Goal: Transaction & Acquisition: Purchase product/service

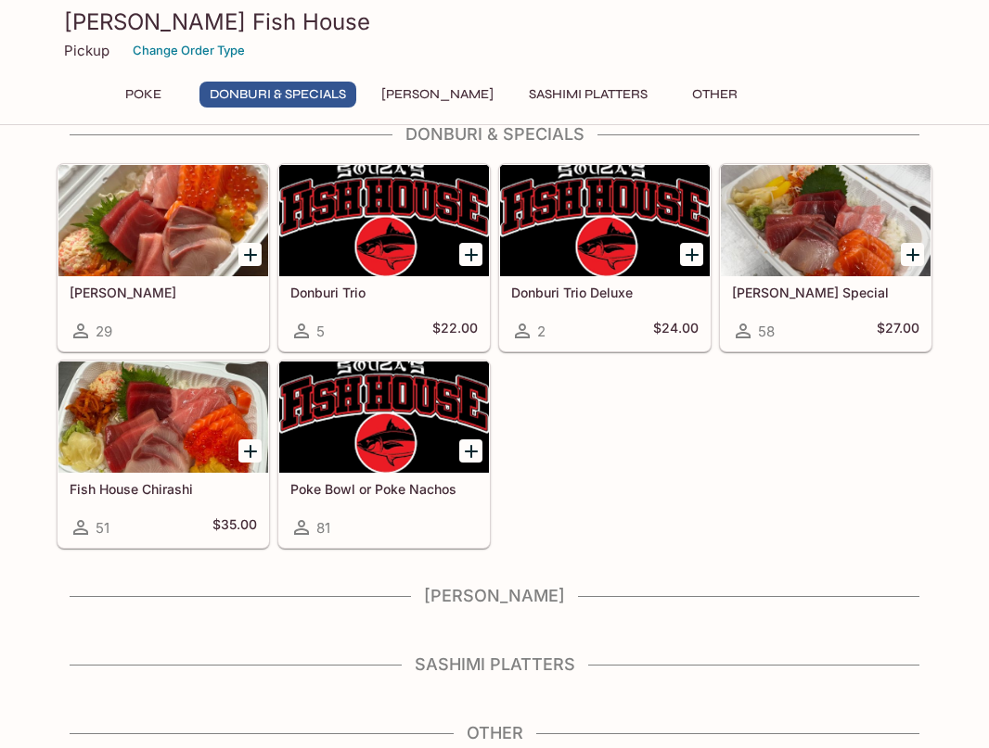
scroll to position [303, 0]
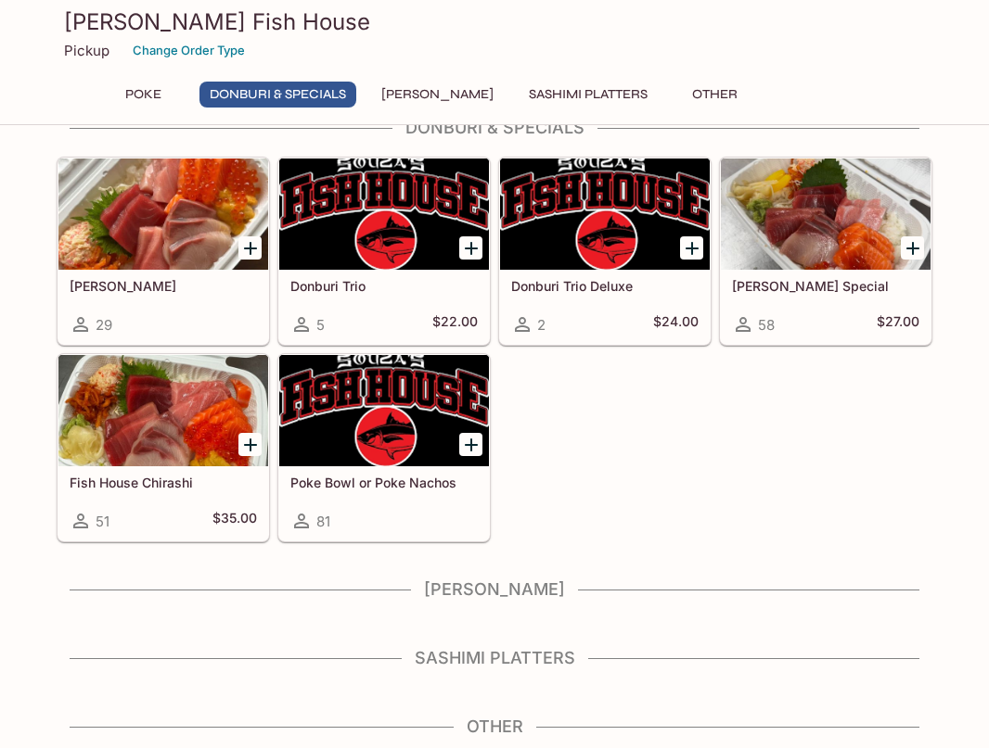
click at [466, 450] on icon "Add Poke Bowl or Poke Nachos" at bounding box center [471, 445] width 22 height 22
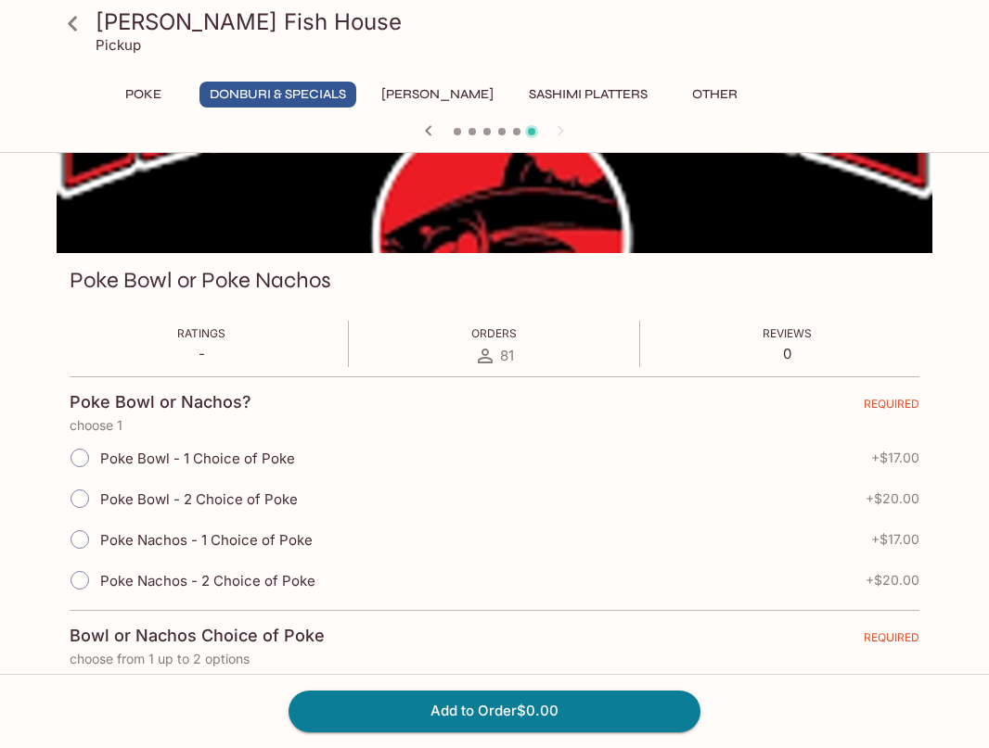
scroll to position [185, 0]
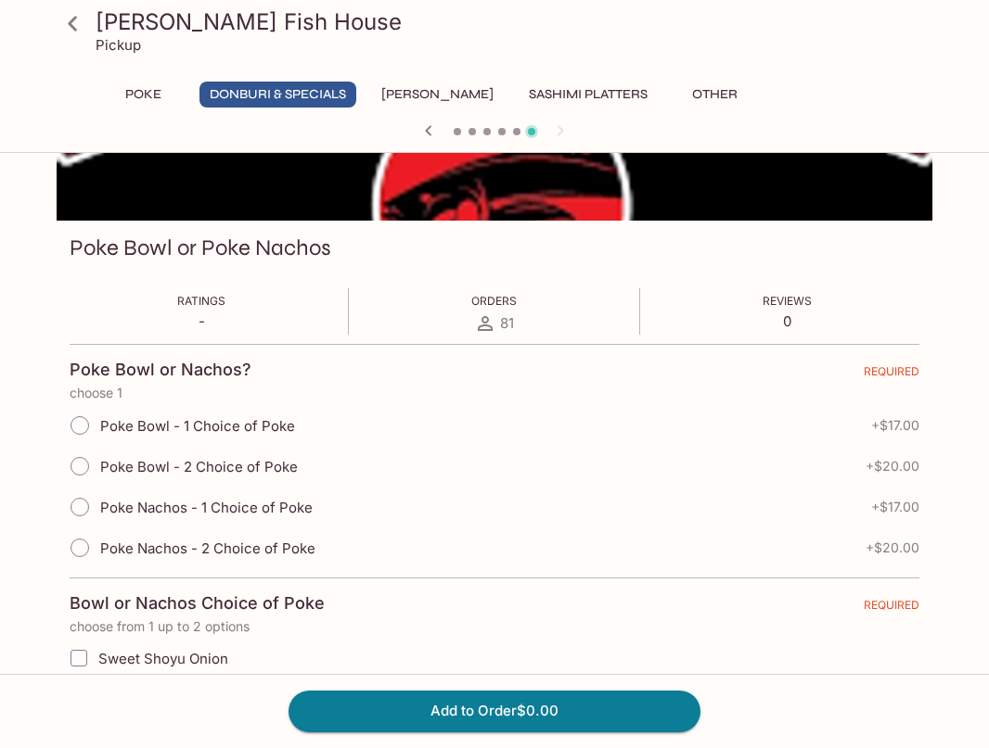
click at [79, 468] on input "Poke Bowl - 2 Choice of Poke" at bounding box center [79, 466] width 39 height 39
radio input "true"
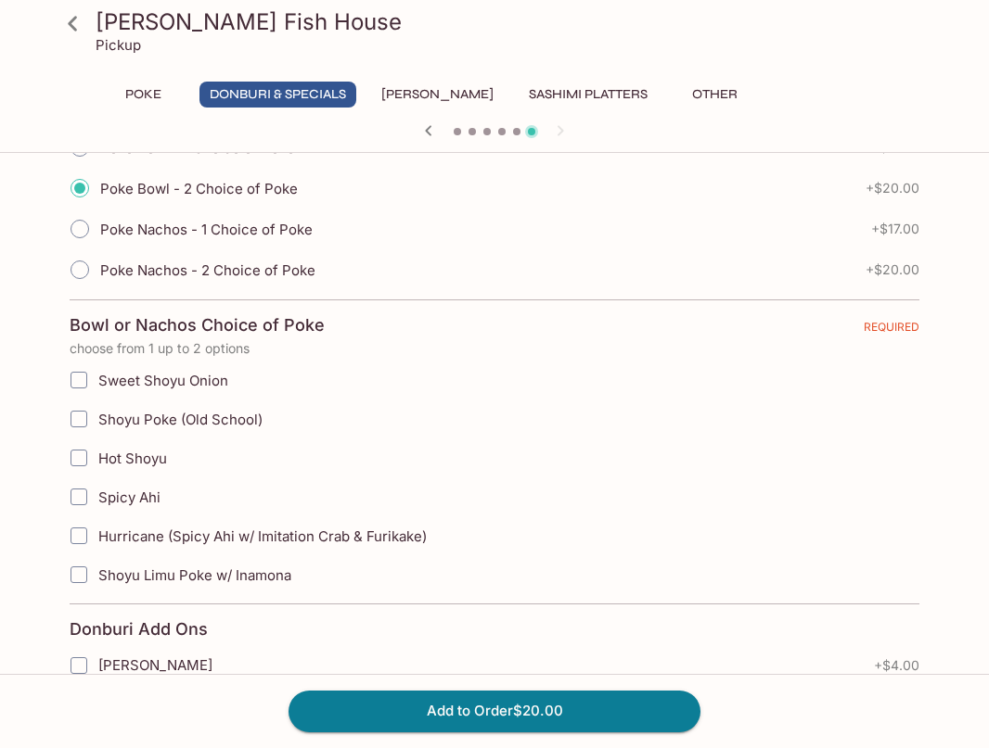
scroll to position [556, 0]
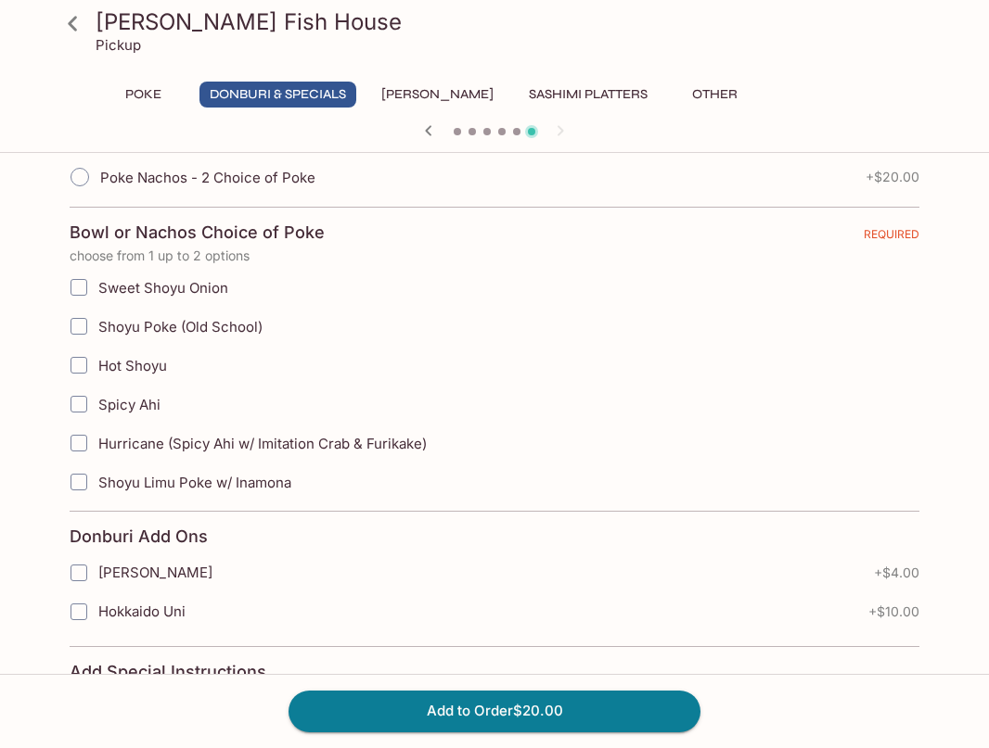
click at [81, 443] on input "Hurricane (Spicy Ahi w/ Imitation Crab & Furikake)" at bounding box center [78, 443] width 37 height 37
checkbox input "true"
click at [82, 327] on input "Shoyu Poke (Old School)" at bounding box center [78, 326] width 37 height 37
checkbox input "true"
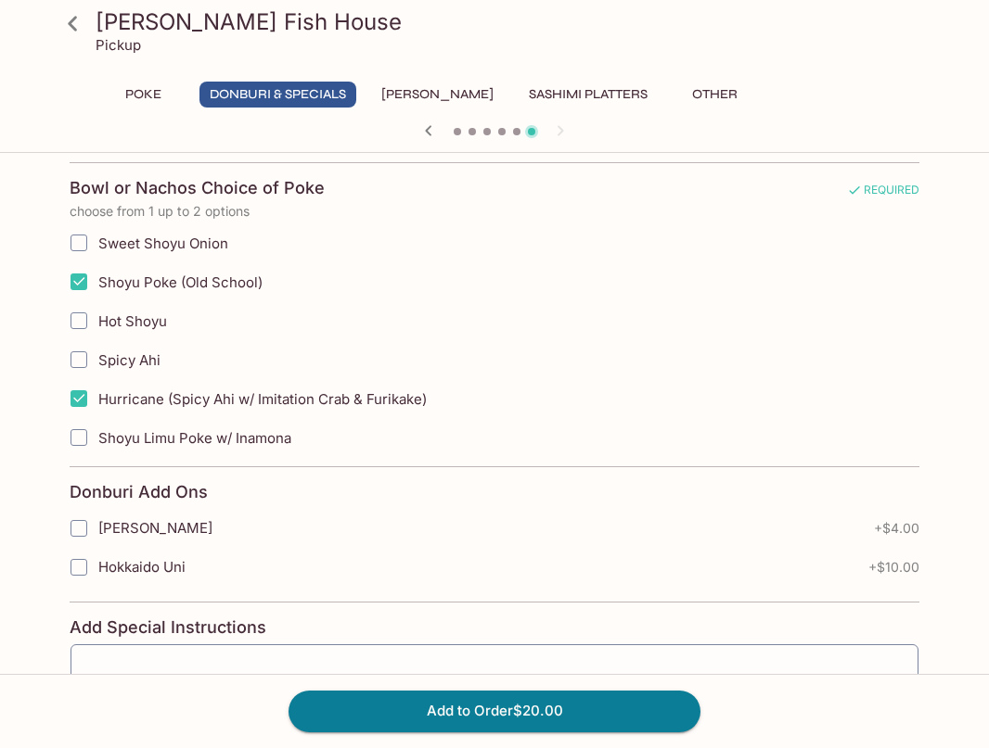
scroll to position [587, 0]
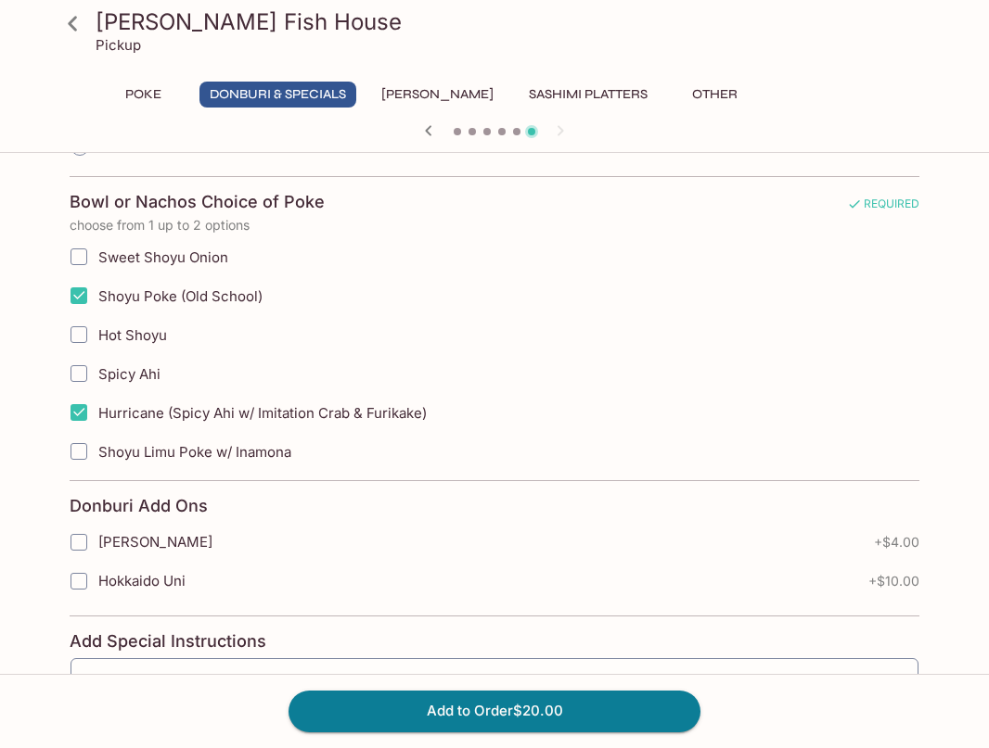
click at [674, 94] on button "Other" at bounding box center [713, 95] width 83 height 26
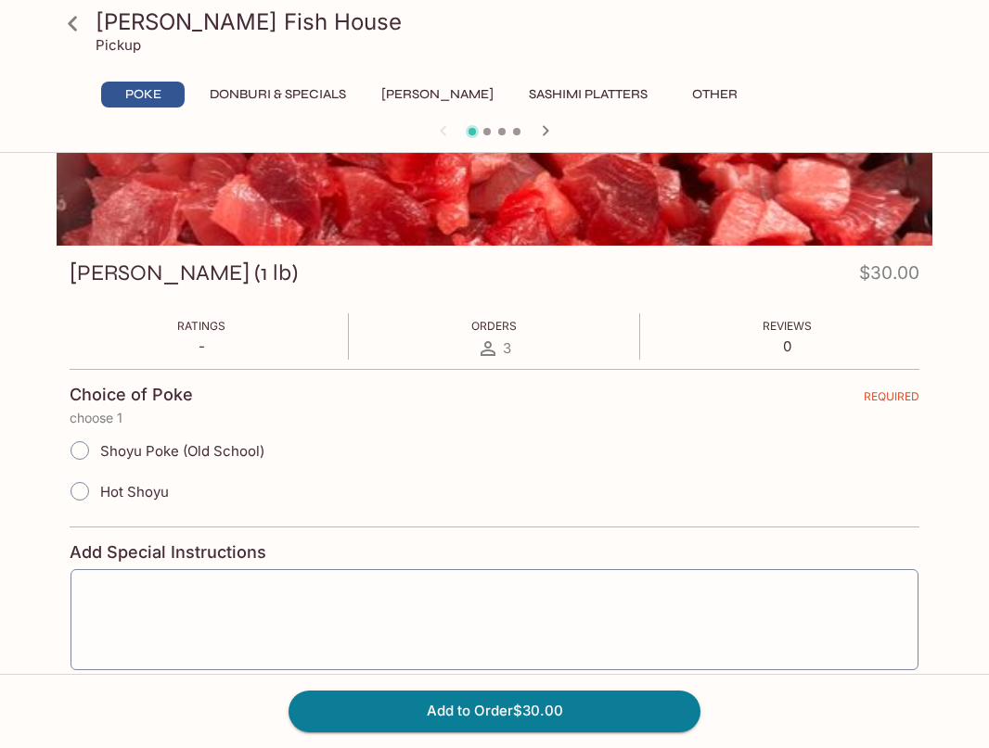
scroll to position [298, 0]
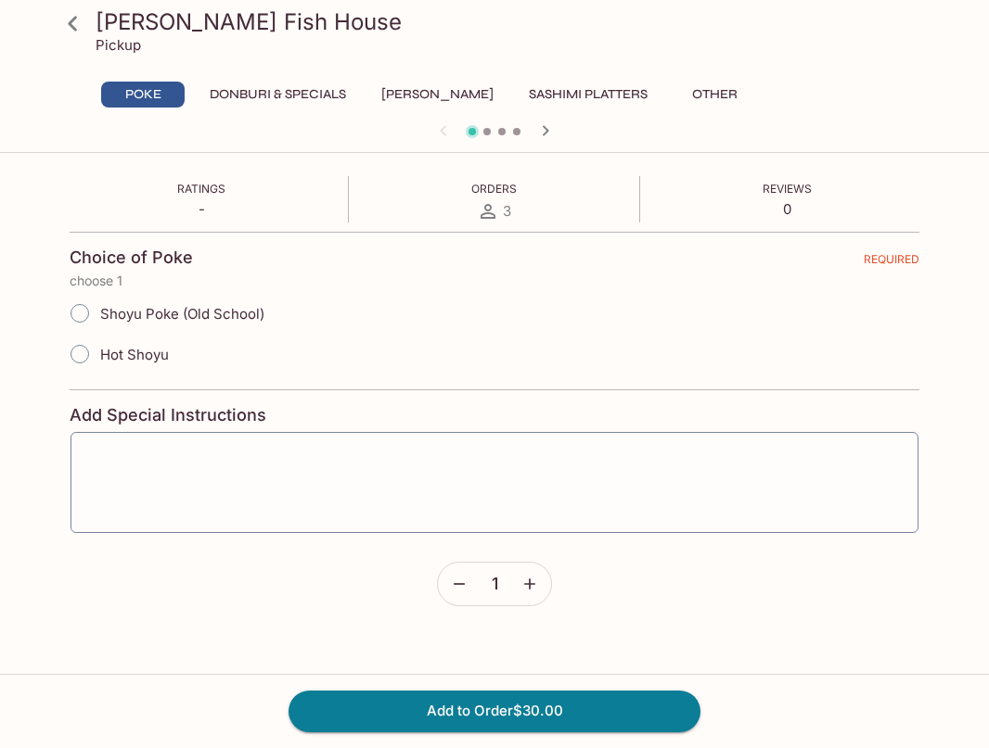
click at [282, 95] on button "Donburi & Specials" at bounding box center [277, 95] width 157 height 26
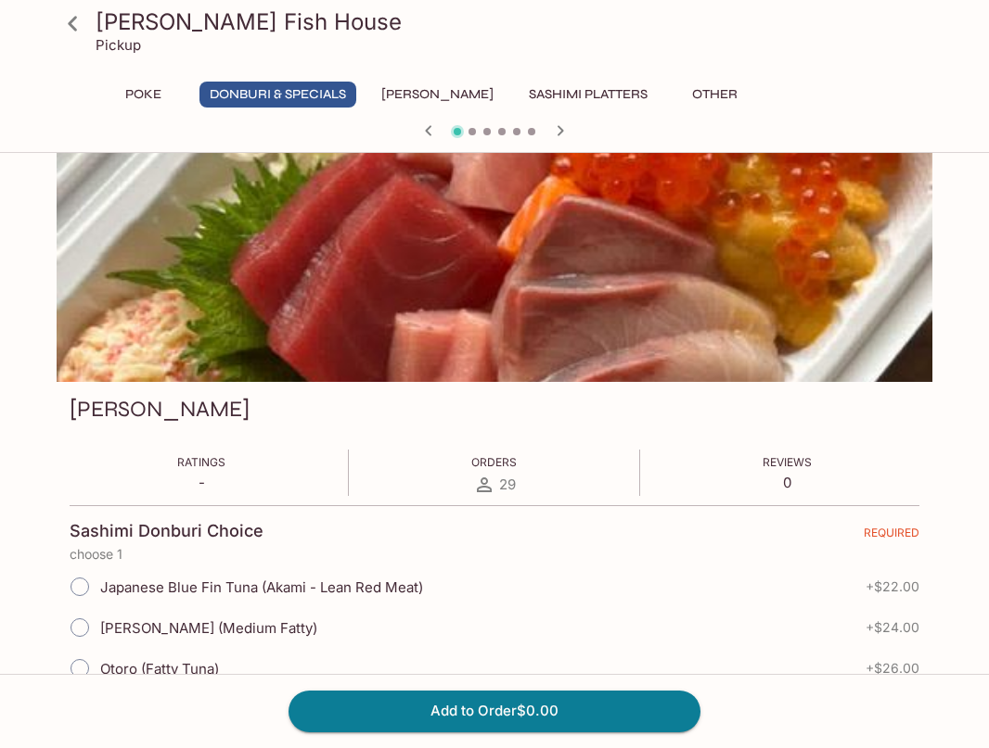
scroll to position [0, 0]
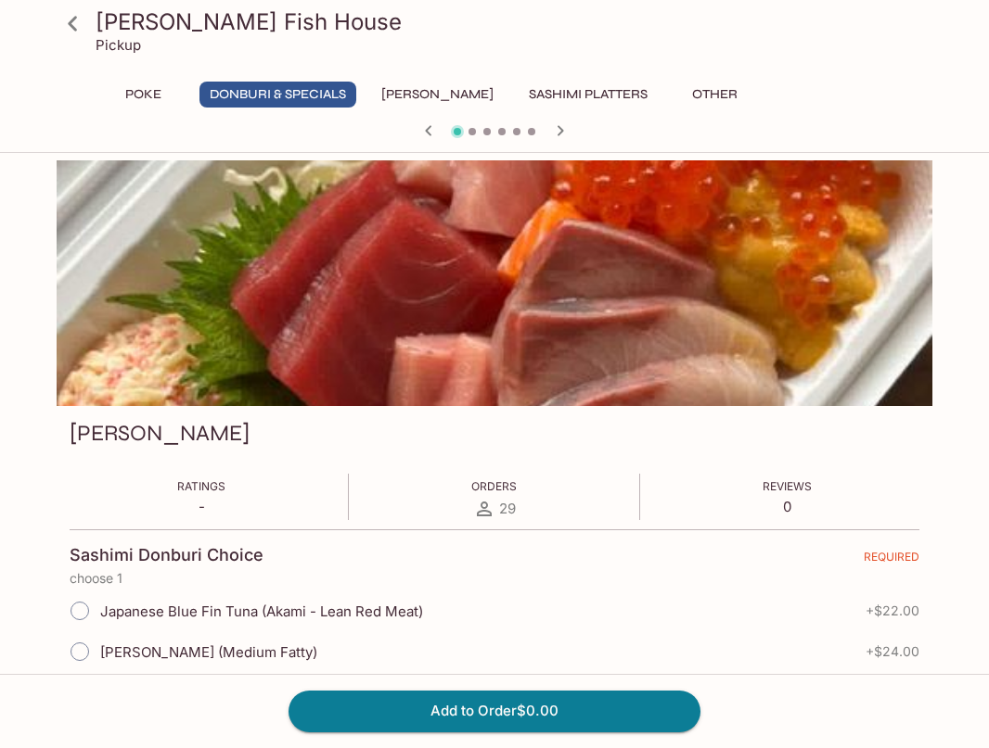
click at [134, 96] on button "Poke" at bounding box center [142, 95] width 83 height 26
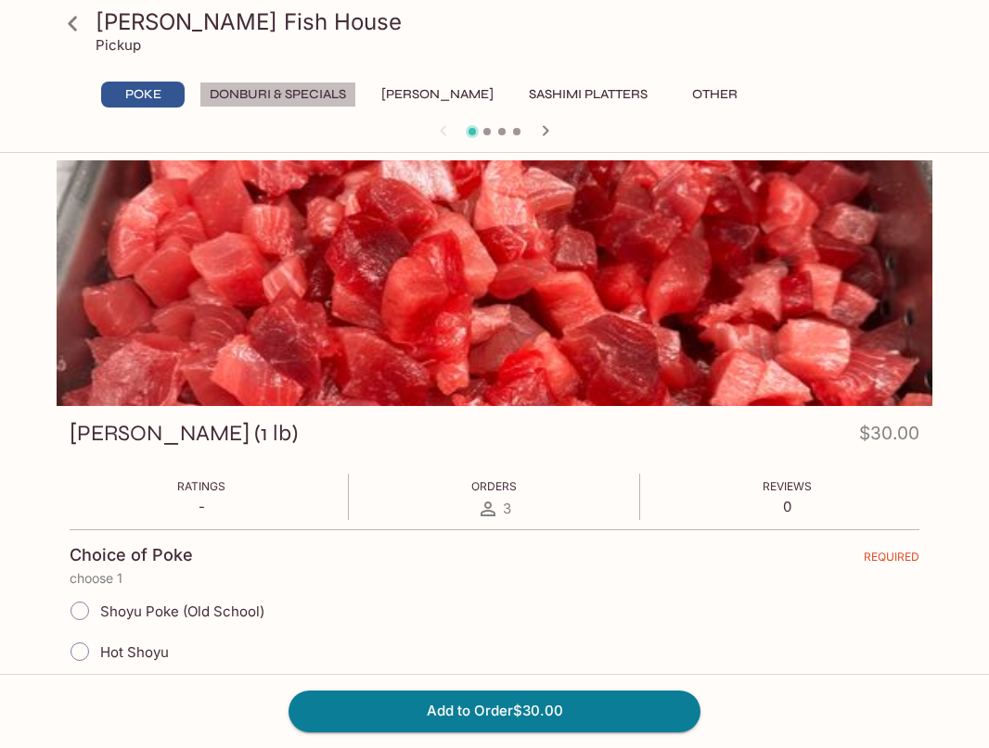
click at [284, 96] on button "Donburi & Specials" at bounding box center [277, 95] width 157 height 26
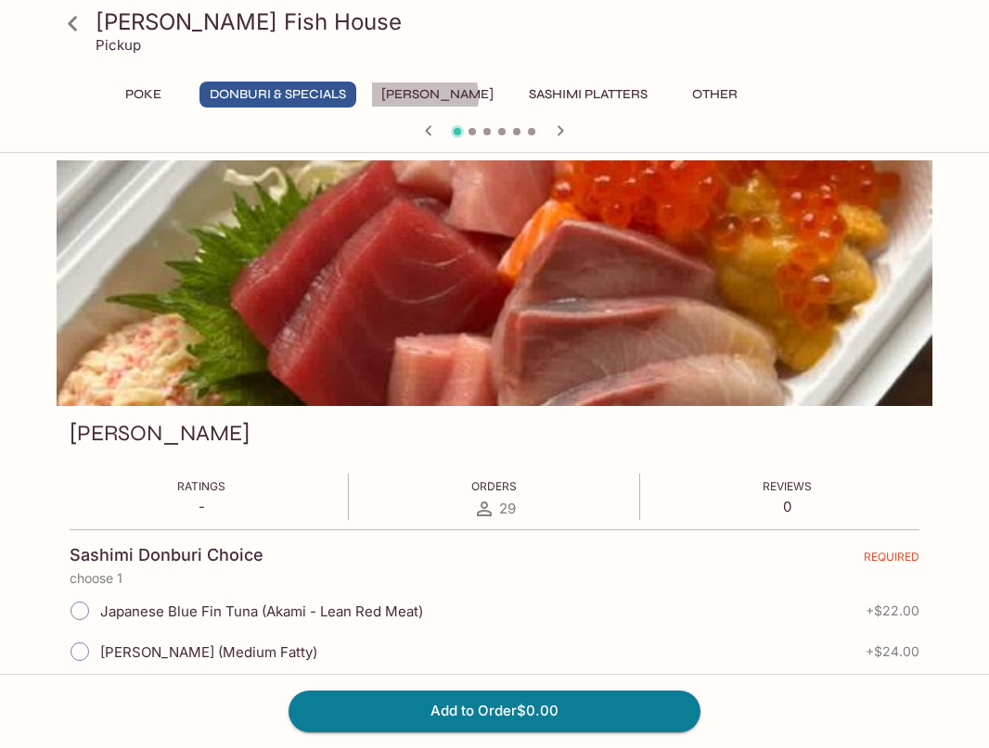
drag, startPoint x: 417, startPoint y: 97, endPoint x: 473, endPoint y: 106, distance: 56.3
click at [418, 97] on button "[PERSON_NAME]" at bounding box center [437, 95] width 133 height 26
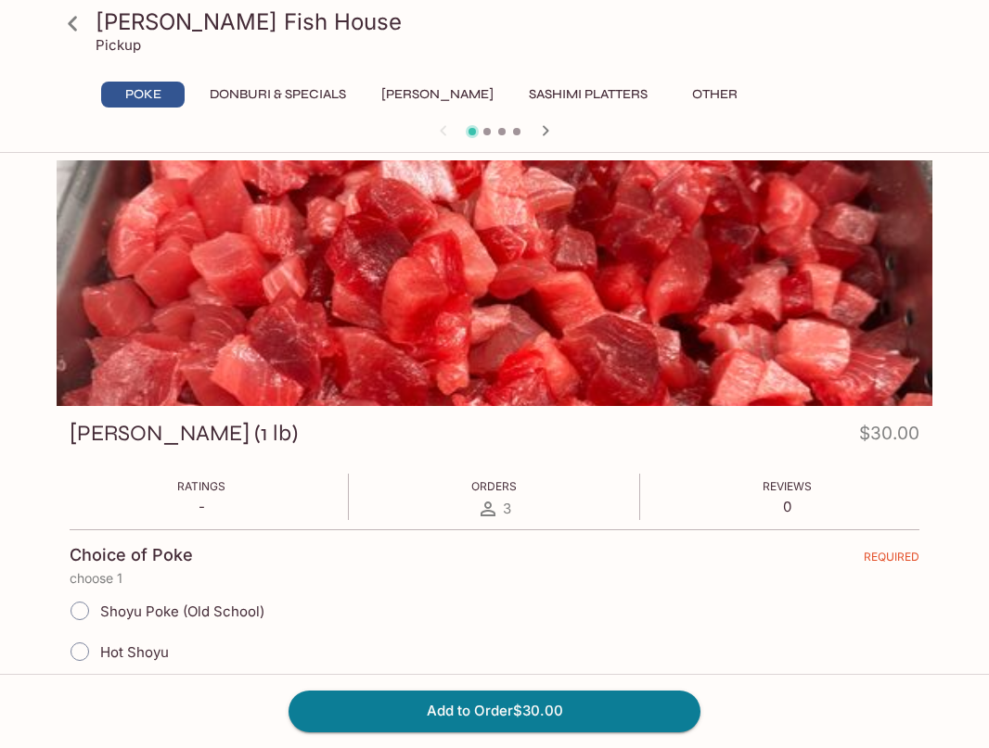
click at [540, 94] on button "Sashimi Platters" at bounding box center [587, 95] width 139 height 26
click at [131, 98] on button "Poke" at bounding box center [142, 95] width 83 height 26
click at [79, 32] on icon at bounding box center [73, 23] width 32 height 32
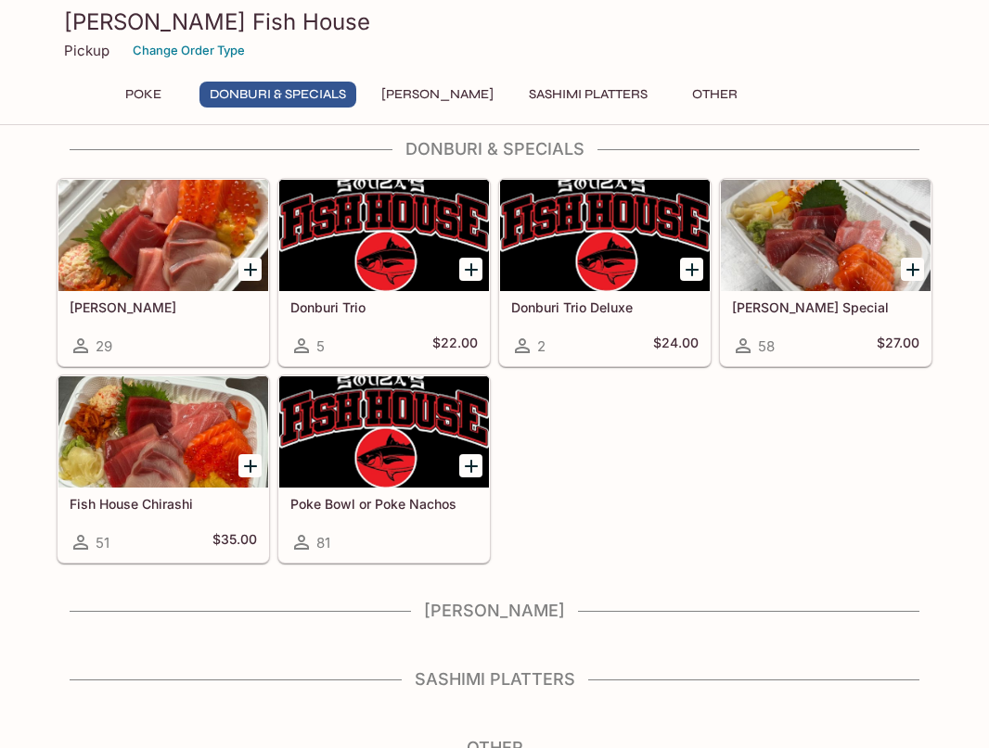
scroll to position [303, 0]
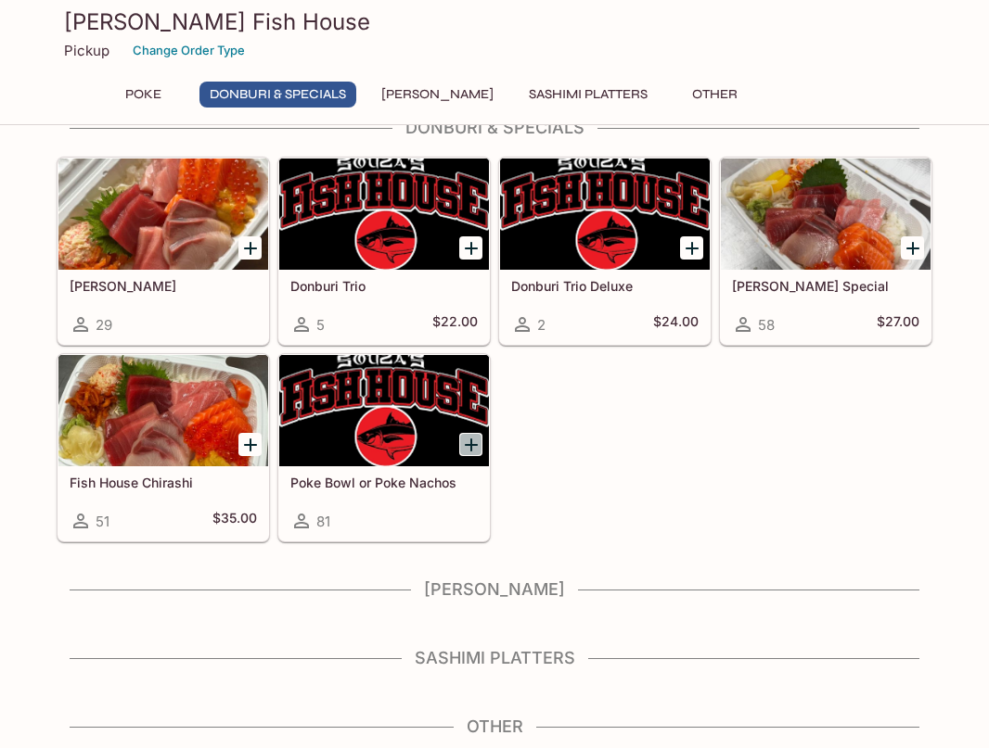
click at [466, 447] on icon "Add Poke Bowl or Poke Nachos" at bounding box center [471, 445] width 22 height 22
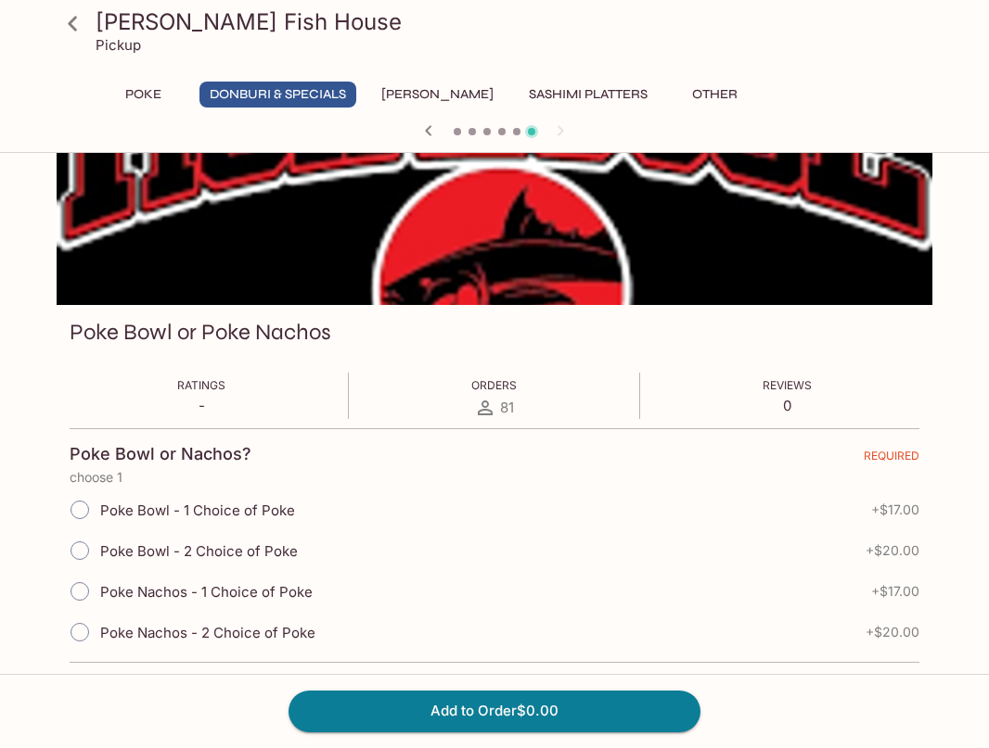
scroll to position [278, 0]
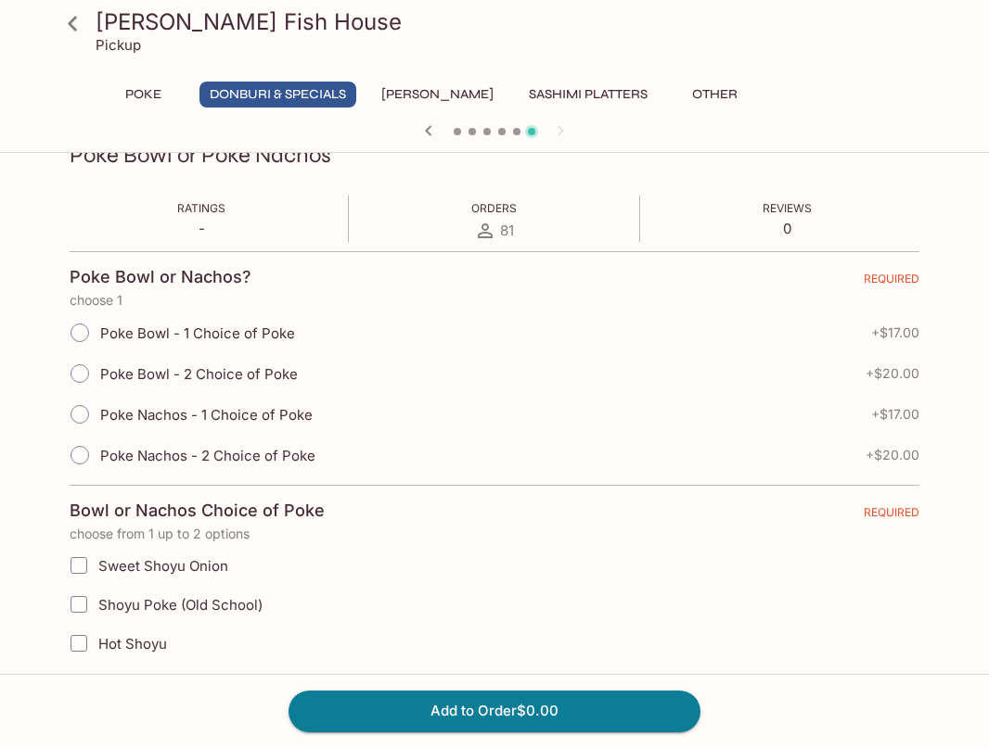
click at [82, 374] on input "Poke Bowl - 2 Choice of Poke" at bounding box center [79, 373] width 39 height 39
radio input "true"
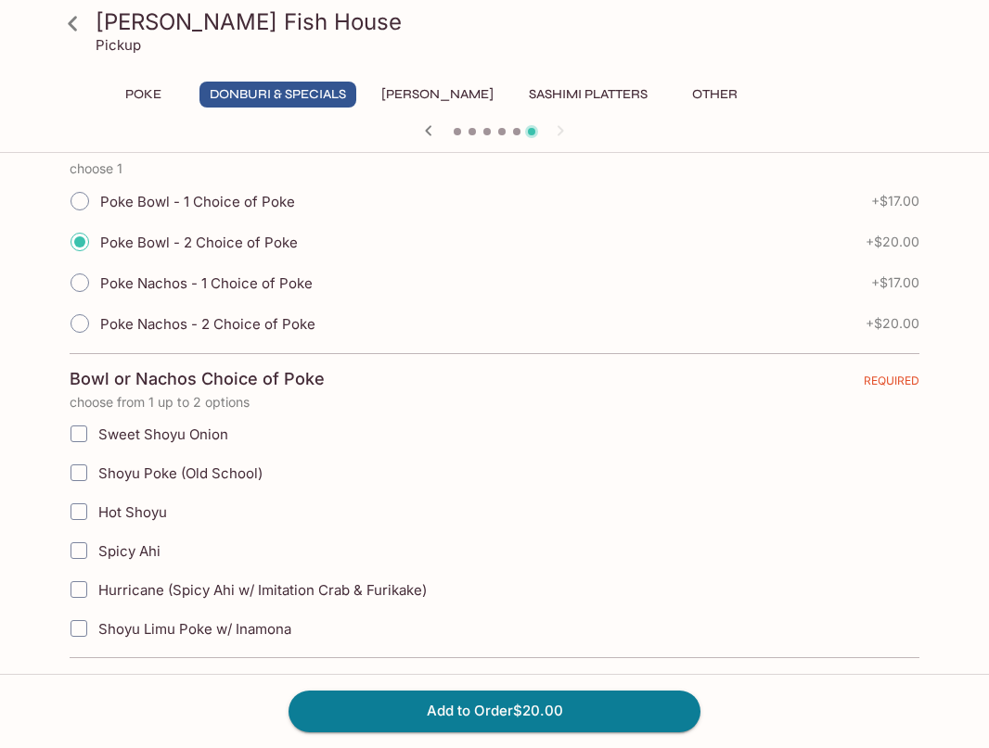
scroll to position [464, 0]
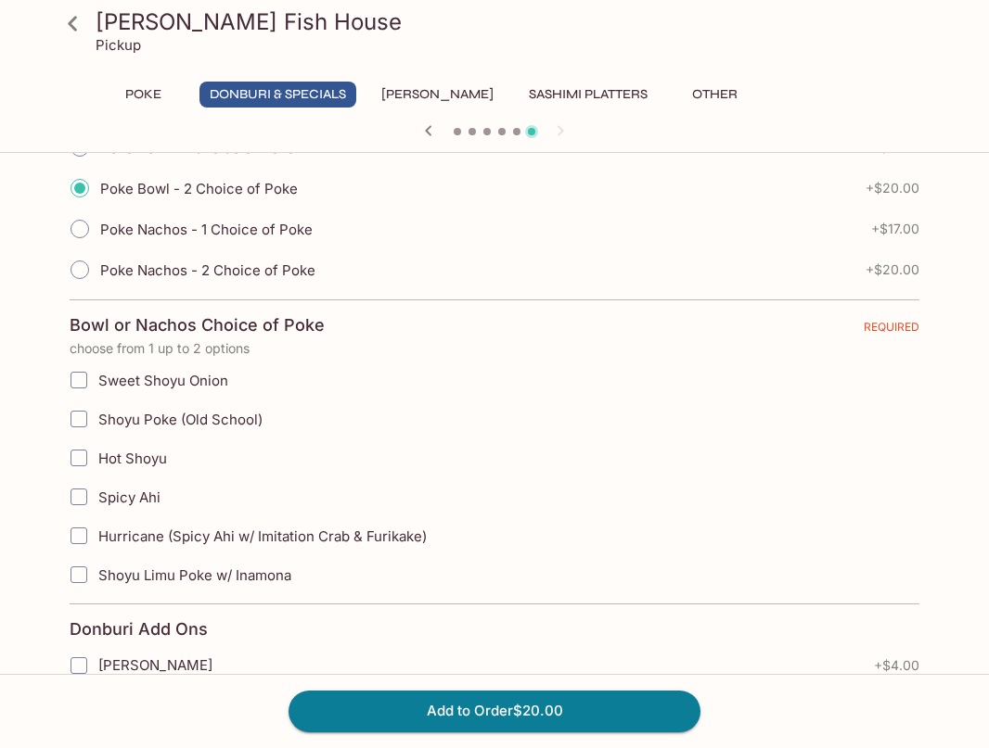
click at [79, 536] on input "Hurricane (Spicy Ahi w/ Imitation Crab & Furikake)" at bounding box center [78, 535] width 37 height 37
checkbox input "true"
click at [84, 426] on input "Shoyu Poke (Old School)" at bounding box center [78, 419] width 37 height 37
checkbox input "true"
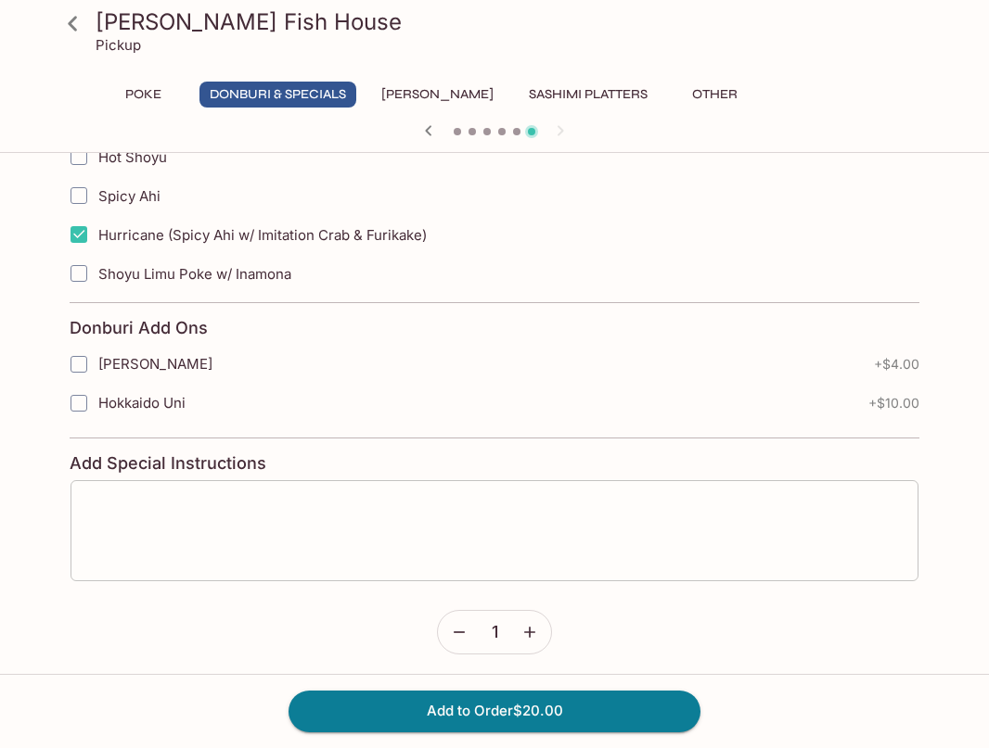
scroll to position [772, 0]
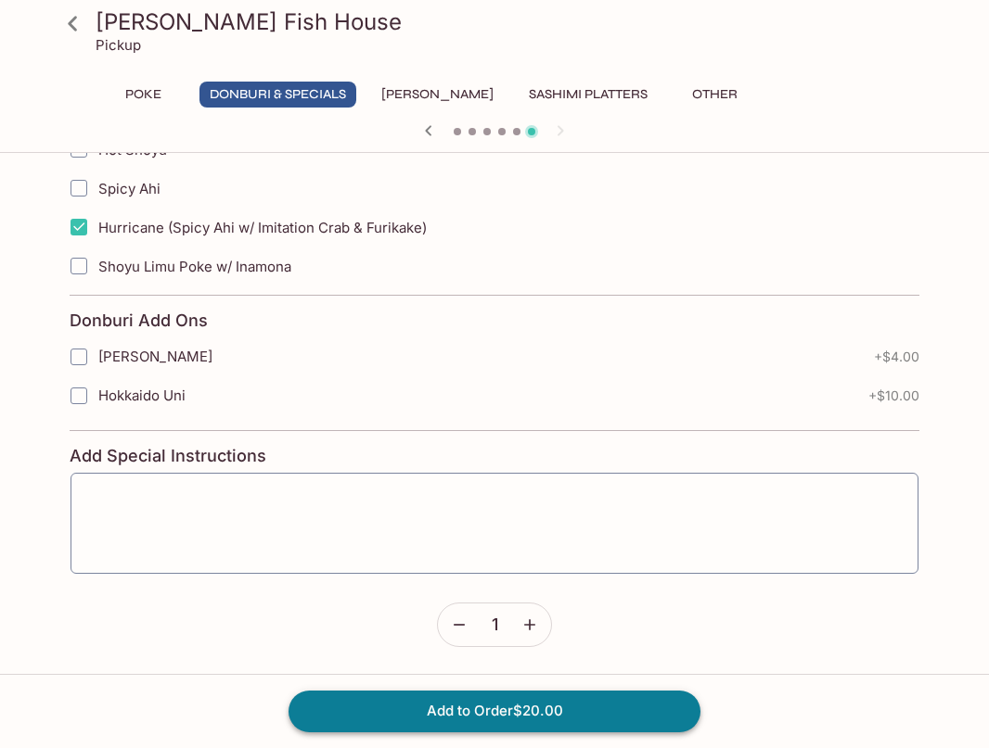
click at [518, 714] on button "Add to Order $20.00" at bounding box center [494, 711] width 412 height 41
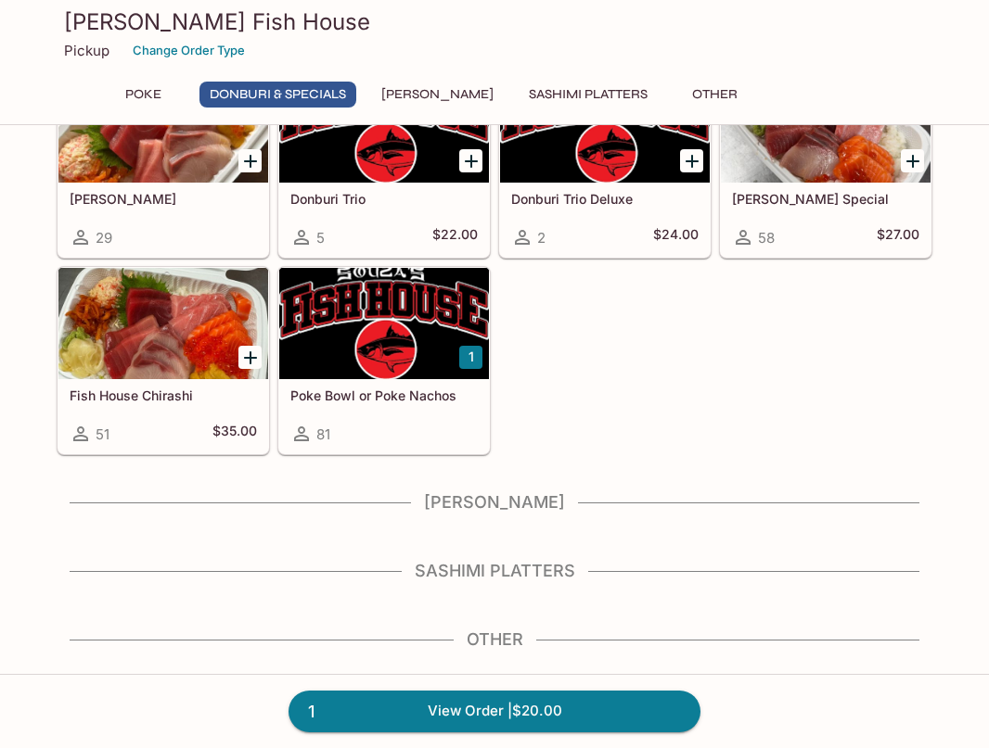
scroll to position [396, 0]
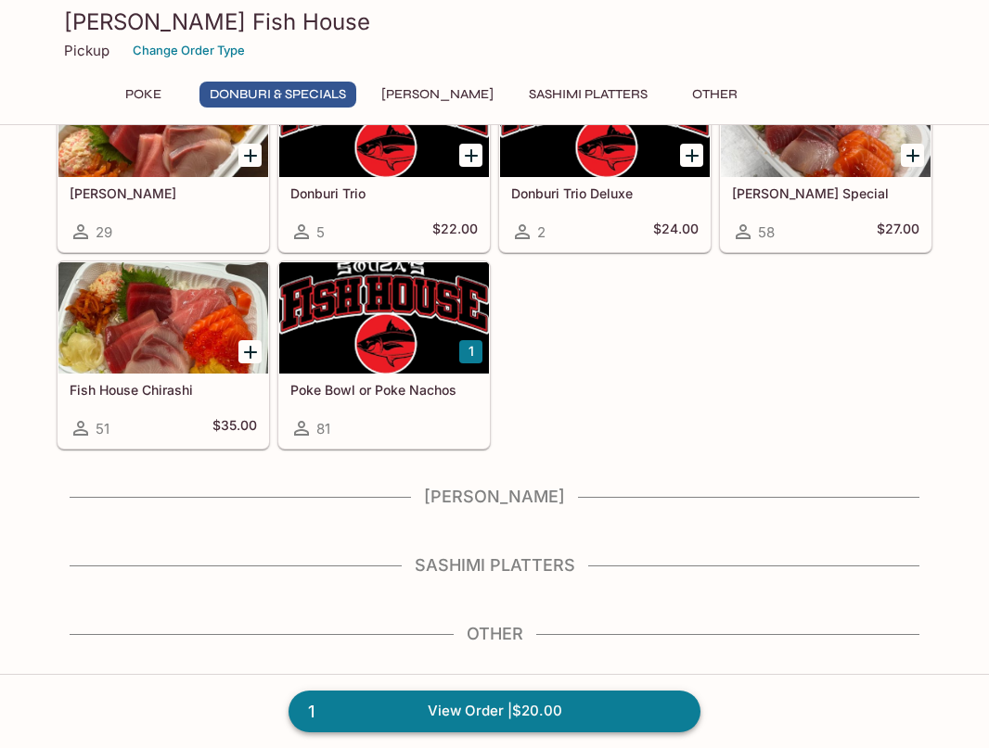
click at [503, 708] on link "1 View Order | $20.00" at bounding box center [494, 711] width 412 height 41
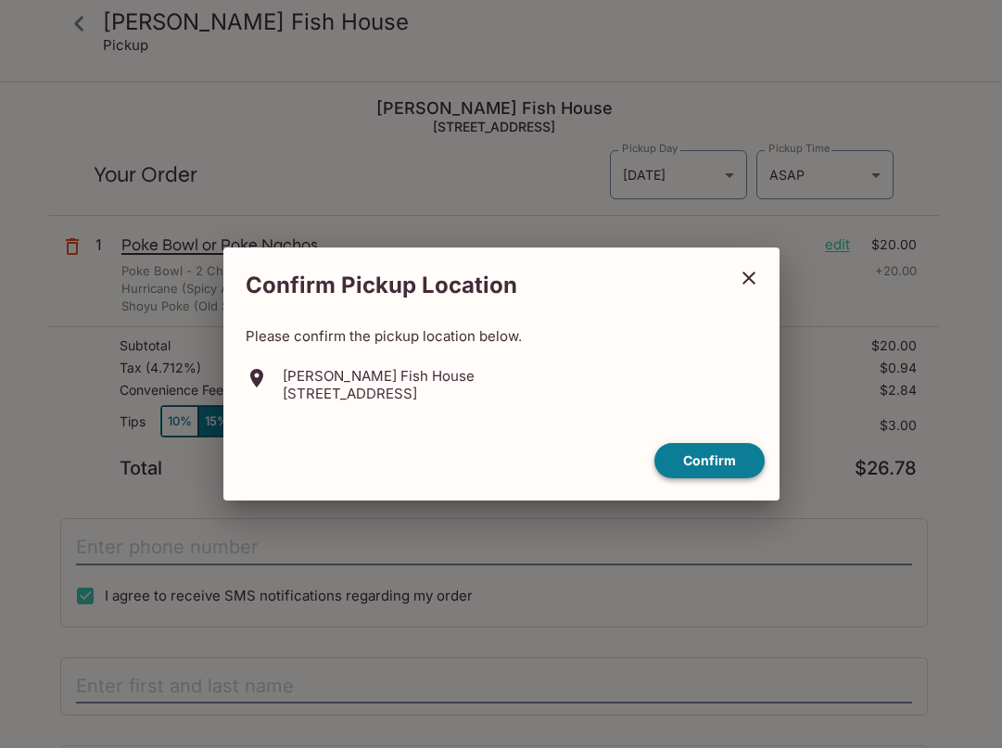
click at [696, 461] on button "Confirm" at bounding box center [710, 461] width 110 height 36
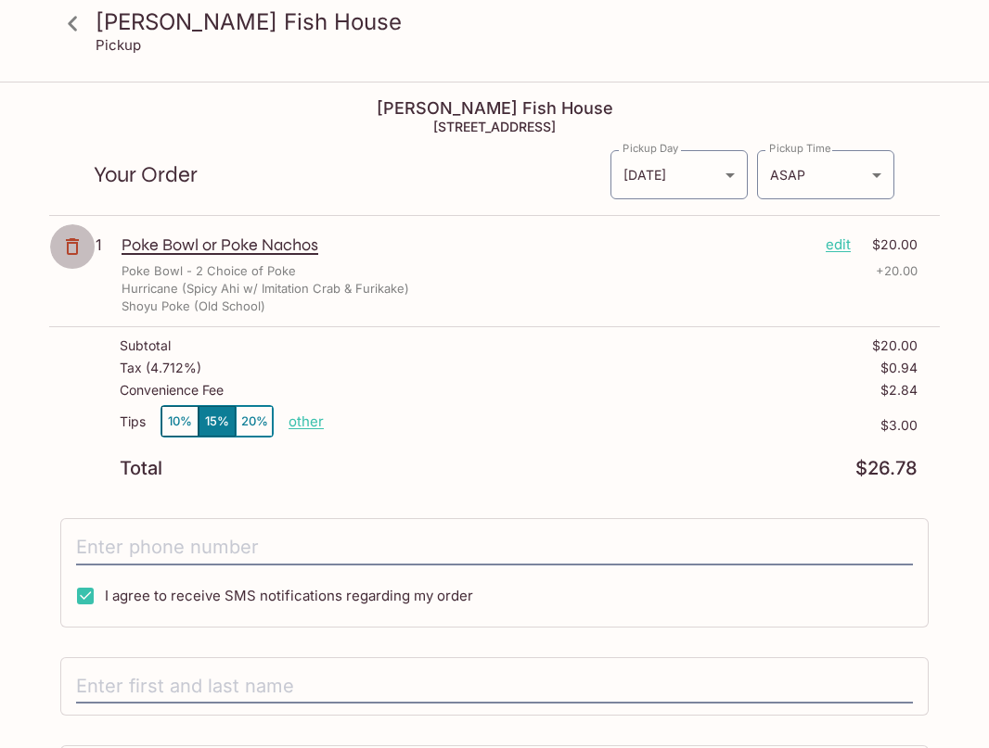
click at [70, 254] on icon "button" at bounding box center [72, 246] width 13 height 17
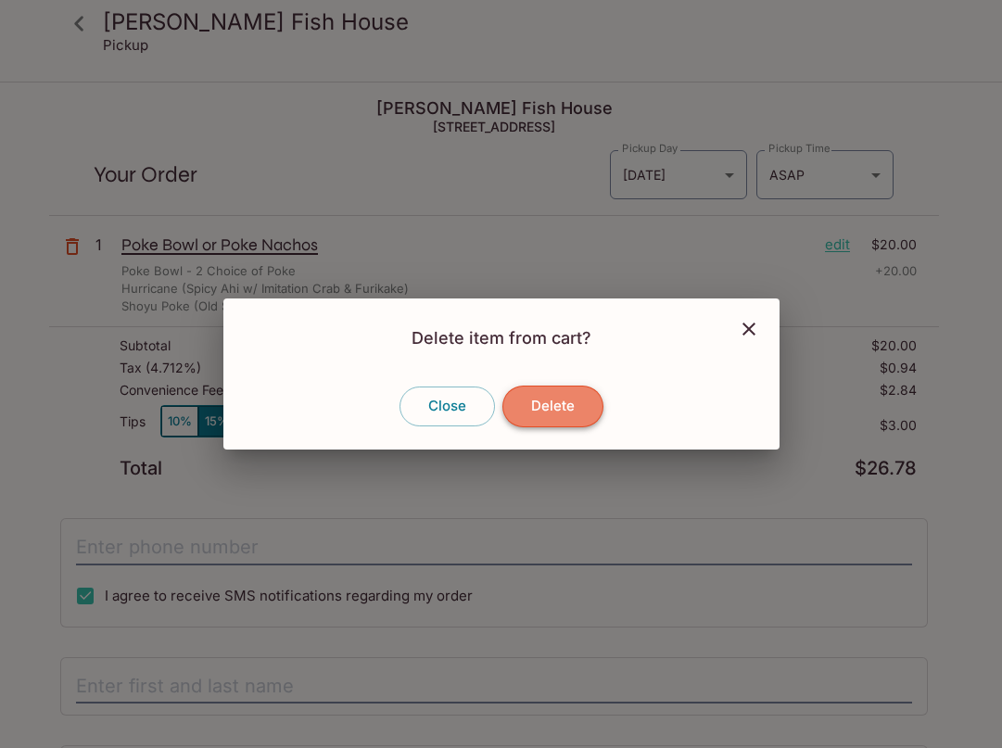
click at [568, 409] on button "Delete" at bounding box center [553, 406] width 101 height 41
